Goal: Contribute content: Add original content to the website for others to see

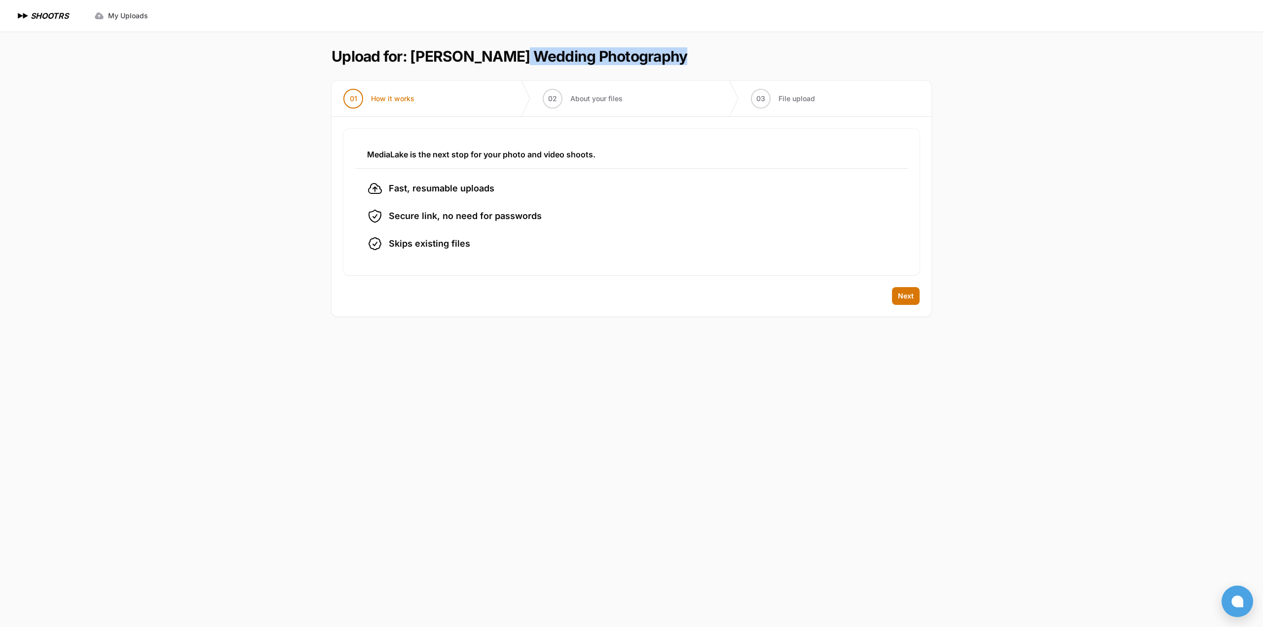
drag, startPoint x: 413, startPoint y: 56, endPoint x: 582, endPoint y: 60, distance: 168.3
click at [582, 60] on h1 "Upload for: [PERSON_NAME] Wedding Photography" at bounding box center [509, 56] width 356 height 18
copy h1 "Wada Wakbeka Wedding"
drag, startPoint x: 219, startPoint y: 317, endPoint x: 310, endPoint y: 346, distance: 95.3
click at [235, 322] on div "Expand sidebar Collapse sidebar SHOOTRS SHOOTRS My Uploads" at bounding box center [631, 313] width 1263 height 627
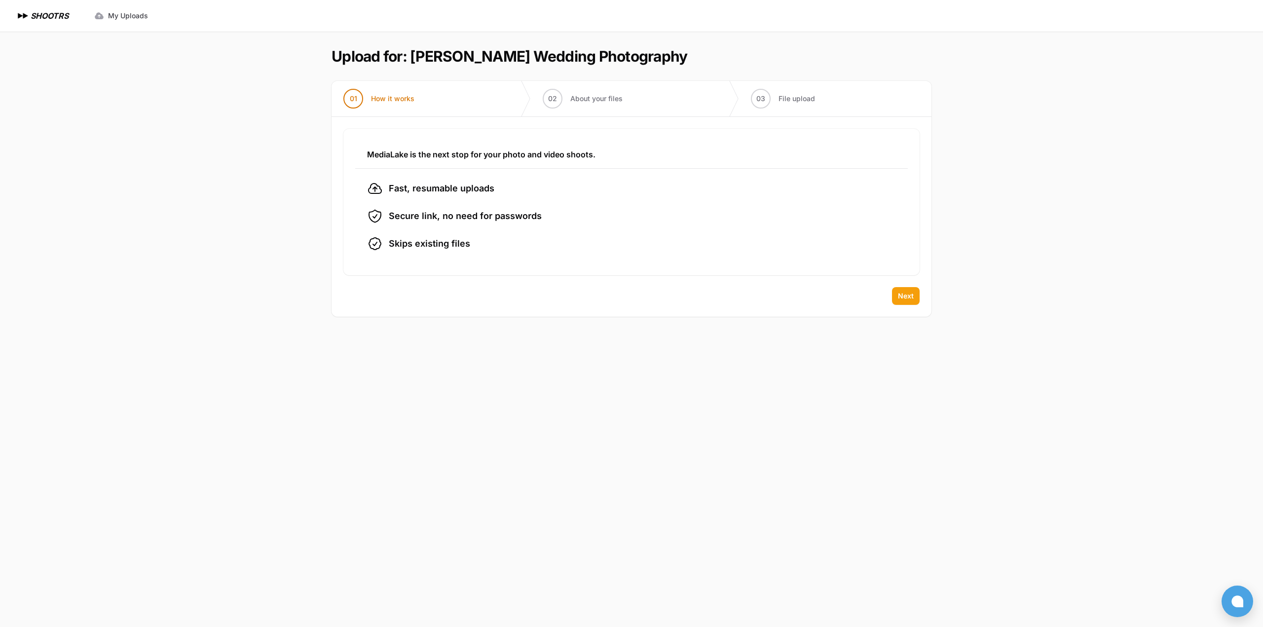
click at [902, 297] on span "Next" at bounding box center [906, 296] width 16 height 10
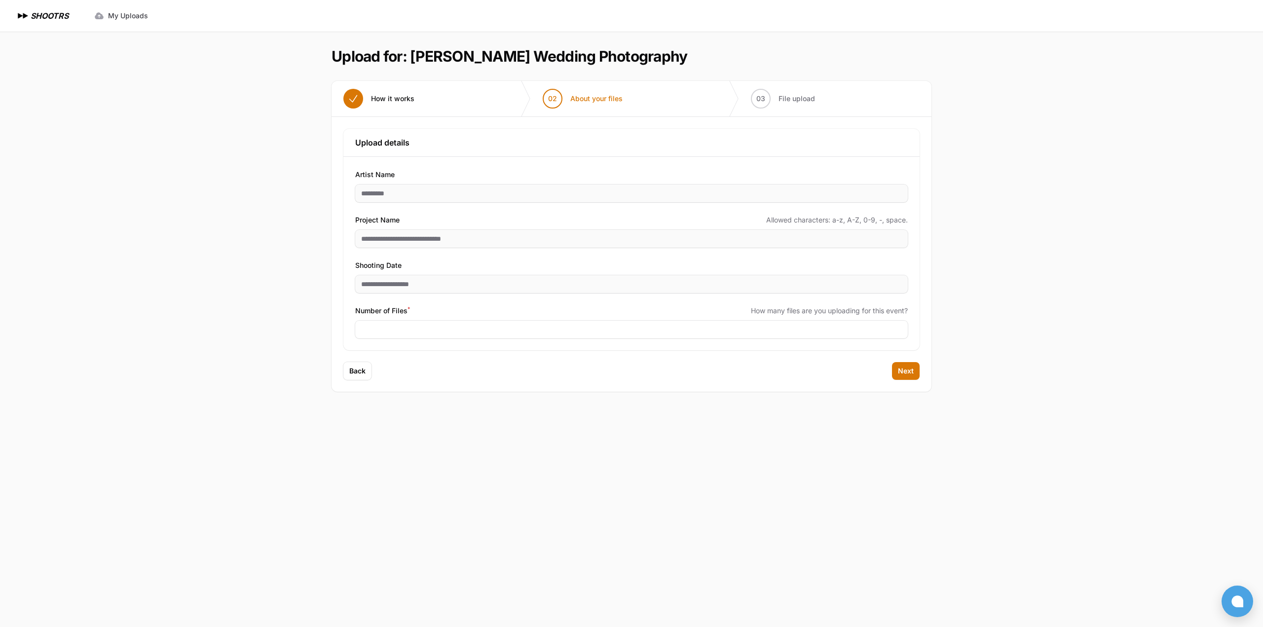
drag, startPoint x: 768, startPoint y: 501, endPoint x: 748, endPoint y: 476, distance: 32.2
click at [768, 500] on main "Upload for: [PERSON_NAME] Wedding Photography 01 How it works" at bounding box center [631, 329] width 631 height 595
click at [411, 340] on div "**********" at bounding box center [631, 253] width 576 height 193
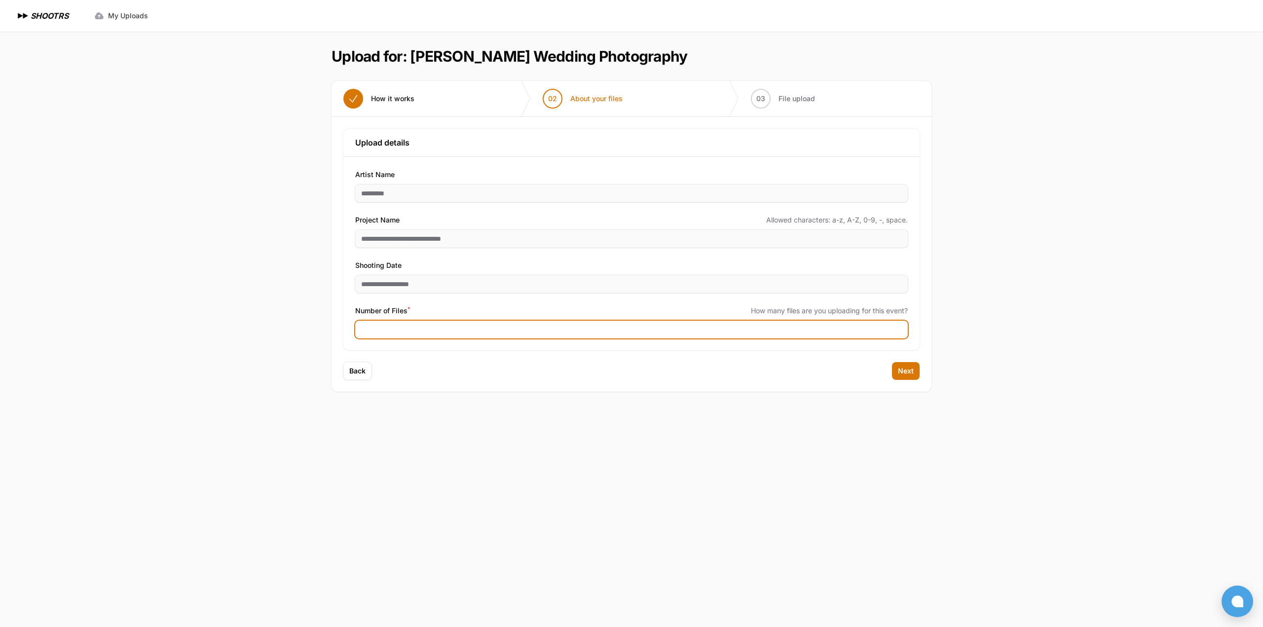
click at [420, 327] on input "Number of Files *" at bounding box center [631, 330] width 552 height 18
type input "****"
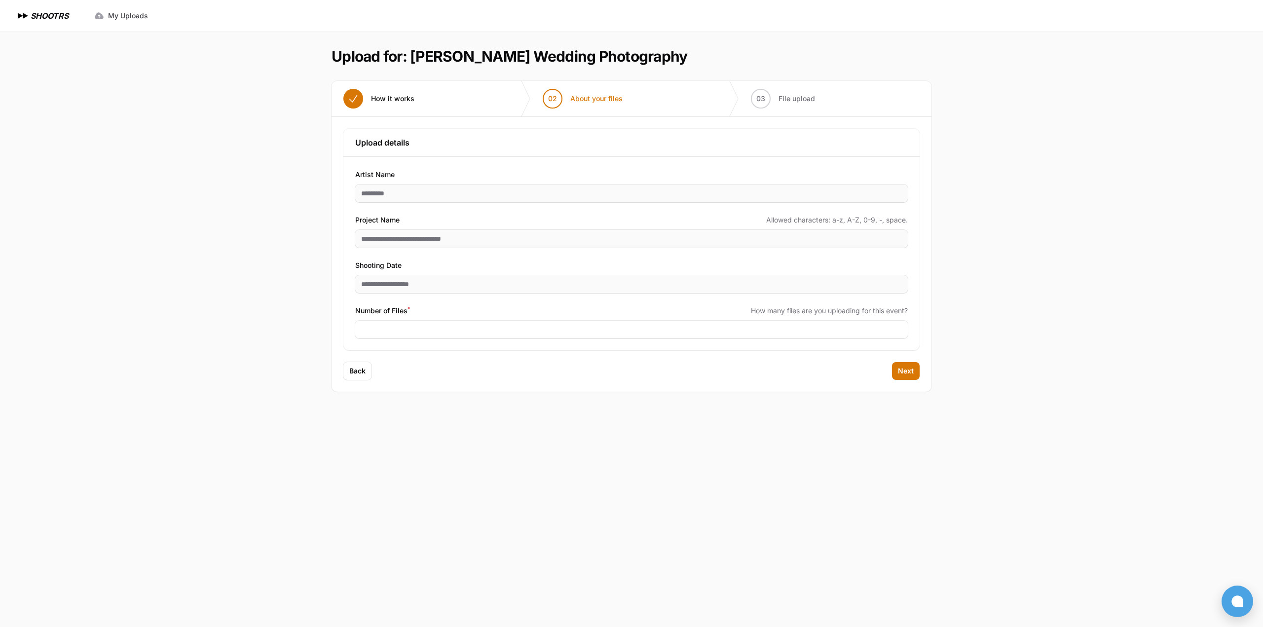
click at [570, 427] on main "Upload for: [PERSON_NAME] Wedding Photography 01 How it works" at bounding box center [631, 329] width 631 height 595
click at [905, 373] on span "Next" at bounding box center [906, 371] width 16 height 10
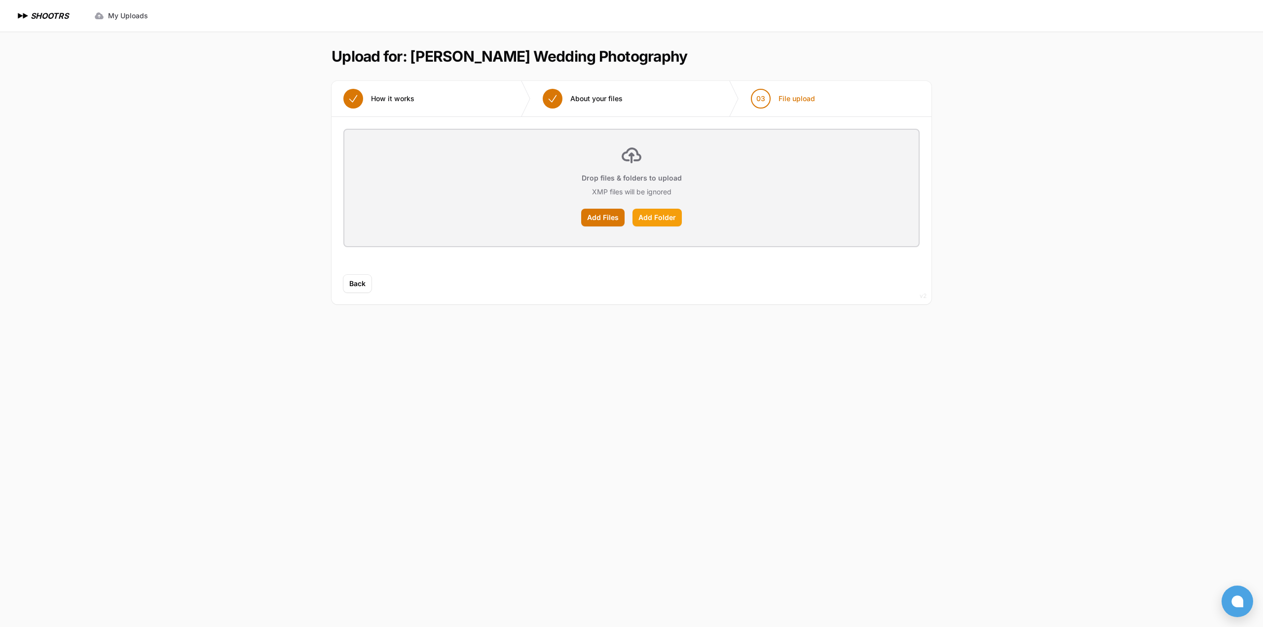
click at [653, 220] on label "Add Folder" at bounding box center [656, 218] width 49 height 18
click at [0, 0] on input "Add Folder" at bounding box center [0, 0] width 0 height 0
